Goal: Feedback & Contribution: Submit feedback/report problem

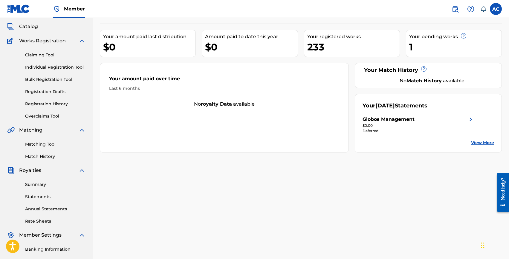
scroll to position [86, 0]
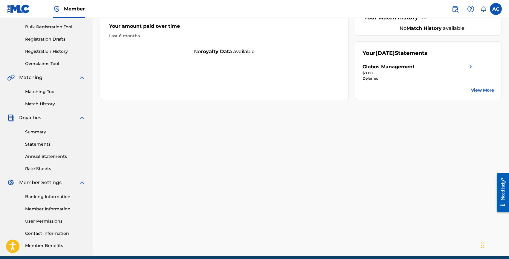
click at [43, 197] on link "Banking Information" at bounding box center [55, 197] width 60 height 6
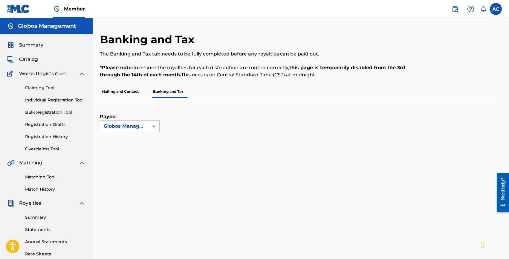
click at [29, 44] on span "Summary" at bounding box center [31, 45] width 24 height 7
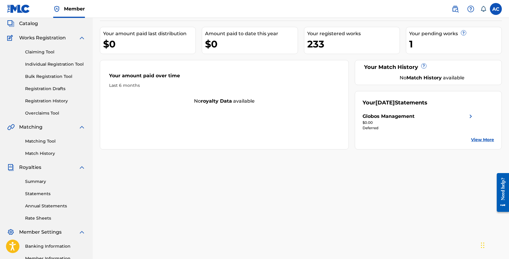
scroll to position [39, 0]
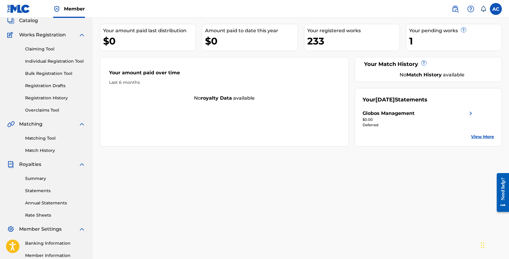
click at [57, 100] on link "Registration History" at bounding box center [55, 98] width 60 height 6
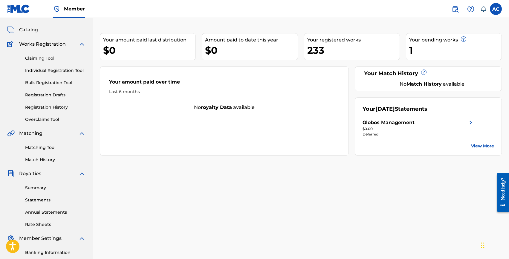
scroll to position [35, 0]
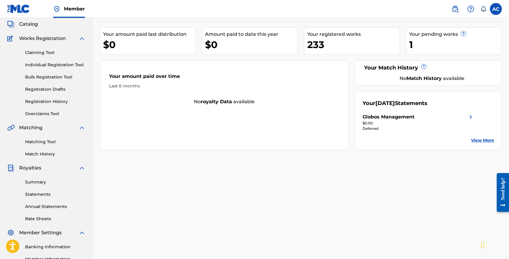
click at [49, 62] on link "Individual Registration Tool" at bounding box center [55, 65] width 60 height 6
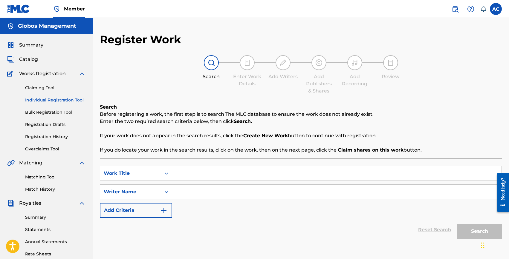
click at [42, 136] on link "Registration History" at bounding box center [55, 137] width 60 height 6
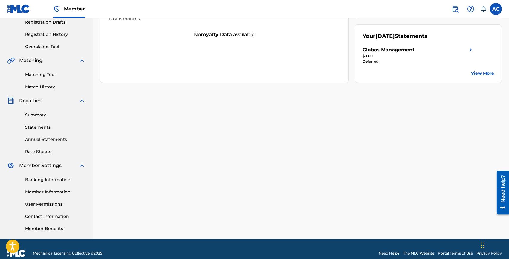
scroll to position [104, 0]
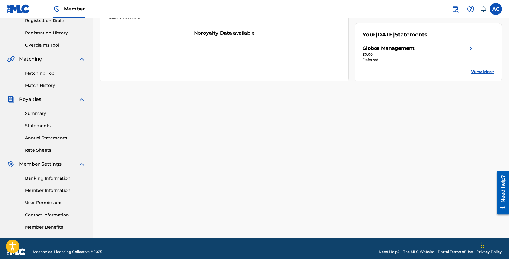
click at [41, 180] on link "Banking Information" at bounding box center [55, 178] width 60 height 6
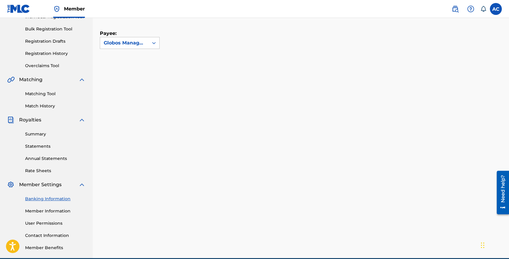
scroll to position [111, 0]
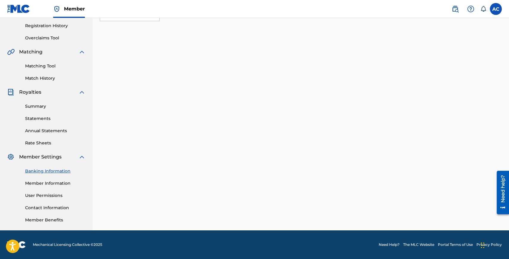
click at [42, 170] on link "Banking Information" at bounding box center [55, 171] width 60 height 6
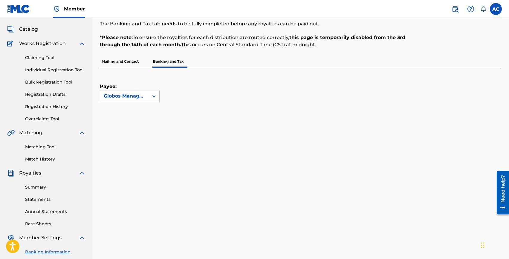
scroll to position [40, 0]
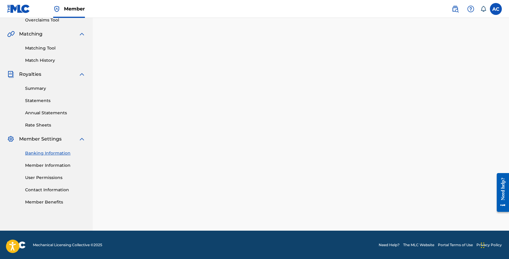
scroll to position [126, 0]
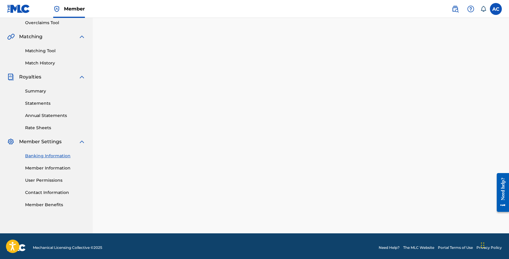
click at [42, 155] on link "Banking Information" at bounding box center [55, 156] width 60 height 6
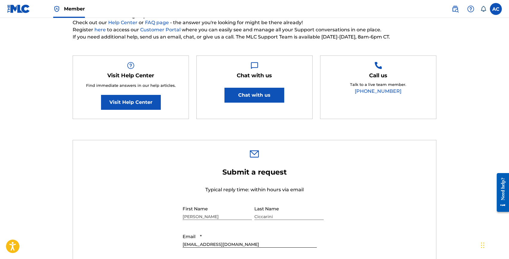
scroll to position [73, 0]
click at [247, 98] on button "Chat with us" at bounding box center [255, 95] width 60 height 15
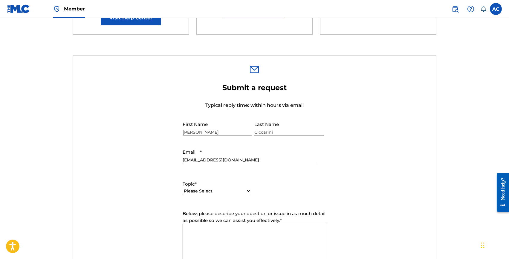
click at [200, 187] on label "Topic *" at bounding box center [217, 184] width 68 height 7
click at [200, 188] on select "Please Select I need help with my account I need help with managing my catalog …" at bounding box center [217, 191] width 68 height 6
click at [200, 191] on select "Please Select I need help with my account I need help with managing my catalog …" at bounding box center [217, 191] width 68 height 6
select select "I need help with payment"
click at [207, 224] on label "Below, please describe your question or issue in as much detail as possible so …" at bounding box center [254, 217] width 143 height 13
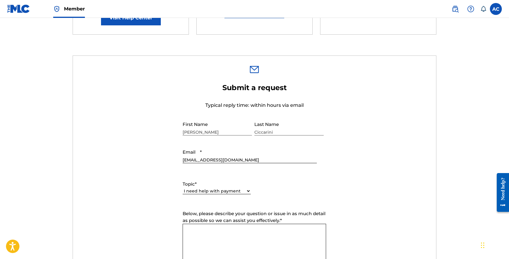
click at [207, 237] on textarea "Below, please describe your question or issue in as much detail as possible so …" at bounding box center [254, 245] width 143 height 42
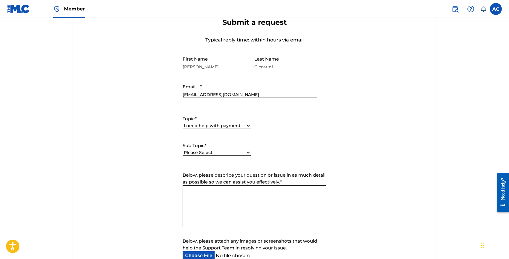
scroll to position [230, 0]
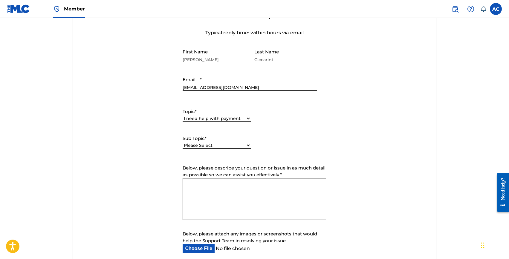
click at [202, 200] on textarea "Below, please describe your question or issue in as much detail as possible so …" at bounding box center [254, 199] width 143 height 42
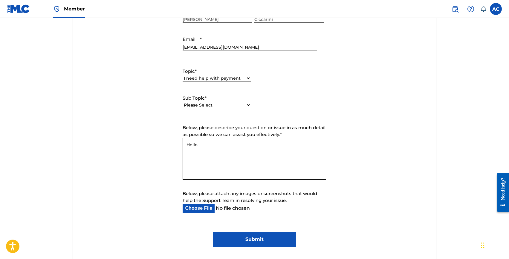
scroll to position [276, 0]
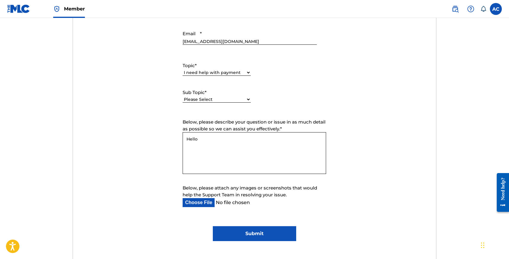
type textarea "Hello"
click at [193, 203] on input "Below, please attach any images or screenshots that would help the Support Team…" at bounding box center [250, 203] width 134 height 9
type input "C:\fakepath\Screenshot [DATE] alle 14.59.12.png"
click at [209, 140] on textarea "Hello" at bounding box center [254, 153] width 143 height 42
drag, startPoint x: 263, startPoint y: 146, endPoint x: 319, endPoint y: 147, distance: 55.9
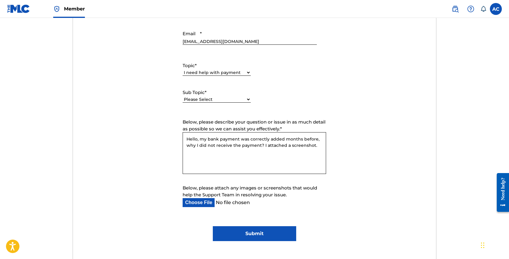
click at [319, 147] on textarea "Hello, my bank payment was correctly added months before, why I did not receive…" at bounding box center [254, 153] width 143 height 42
type textarea "Hello, my bank payment was correctly added months before, why I did not receive…"
drag, startPoint x: 249, startPoint y: 233, endPoint x: 236, endPoint y: 123, distance: 110.8
click at [236, 123] on form "Submit a request Typical reply time: within hours via email First Name [PERSON_…" at bounding box center [254, 103] width 363 height 277
click at [225, 102] on select "Please Select I need help setting up my payment information in The MLC Portal I…" at bounding box center [217, 100] width 68 height 6
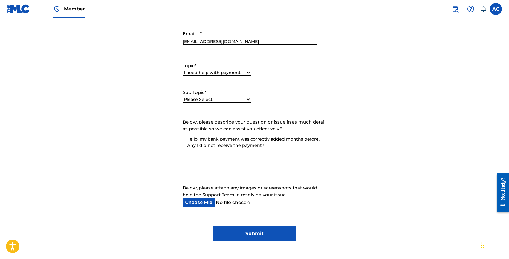
select select "I need a payment error resolved"
click at [225, 102] on select "Please Select I need help setting up my payment information in The MLC Portal I…" at bounding box center [217, 100] width 68 height 6
drag, startPoint x: 249, startPoint y: 236, endPoint x: 271, endPoint y: 161, distance: 77.5
click at [271, 161] on form "Submit a request Typical reply time: within hours via email First Name [PERSON_…" at bounding box center [254, 103] width 363 height 277
click at [271, 149] on textarea "Hello, my bank payment was correctly added months before, why I did not receive…" at bounding box center [254, 153] width 143 height 42
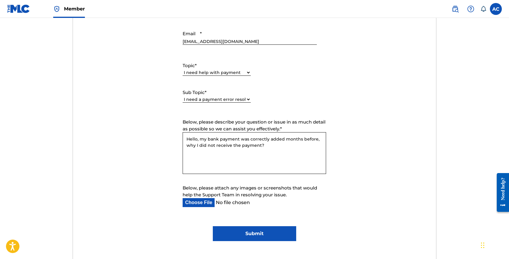
click at [251, 237] on input "Submit" at bounding box center [254, 234] width 83 height 15
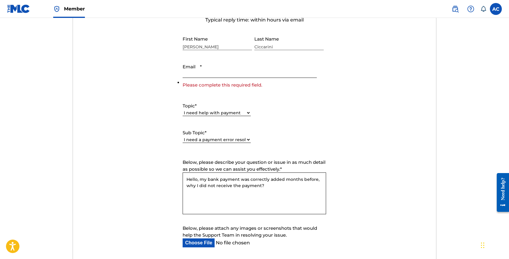
scroll to position [244, 0]
click at [262, 185] on textarea "Hello, my bank payment was correctly added months before, why I did not receive…" at bounding box center [254, 193] width 143 height 42
type textarea "Hello, my bank payment was correctly added months before, why I did not receive…"
click at [189, 80] on li "Please complete this required field." at bounding box center [254, 81] width 143 height 7
click at [190, 76] on input "Email *" at bounding box center [250, 68] width 134 height 17
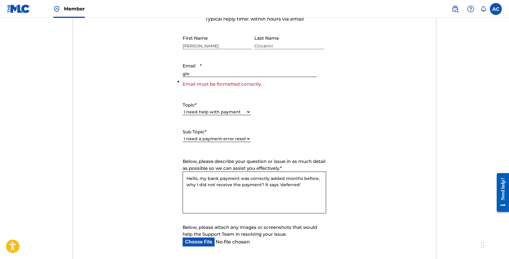
type input "[EMAIL_ADDRESS][DOMAIN_NAME]"
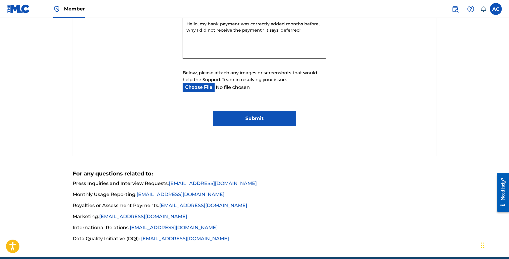
click at [247, 123] on input "Submit" at bounding box center [254, 118] width 83 height 15
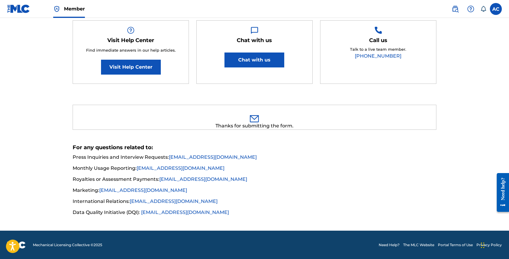
scroll to position [0, 0]
